Goal: Task Accomplishment & Management: Manage account settings

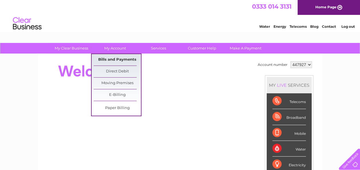
click at [115, 58] on link "Bills and Payments" at bounding box center [117, 59] width 47 height 11
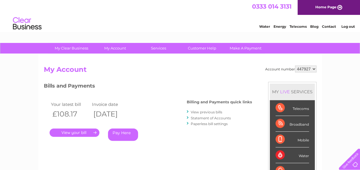
click at [83, 132] on link "." at bounding box center [75, 133] width 50 height 8
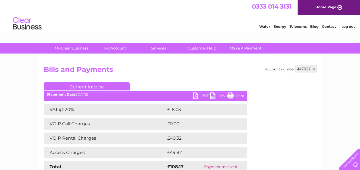
scroll to position [29, 0]
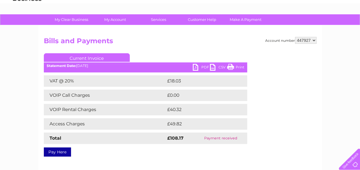
click at [201, 68] on link "PDF" at bounding box center [201, 68] width 17 height 8
click at [204, 68] on link "PDF" at bounding box center [201, 68] width 17 height 8
